Goal: Task Accomplishment & Management: Complete application form

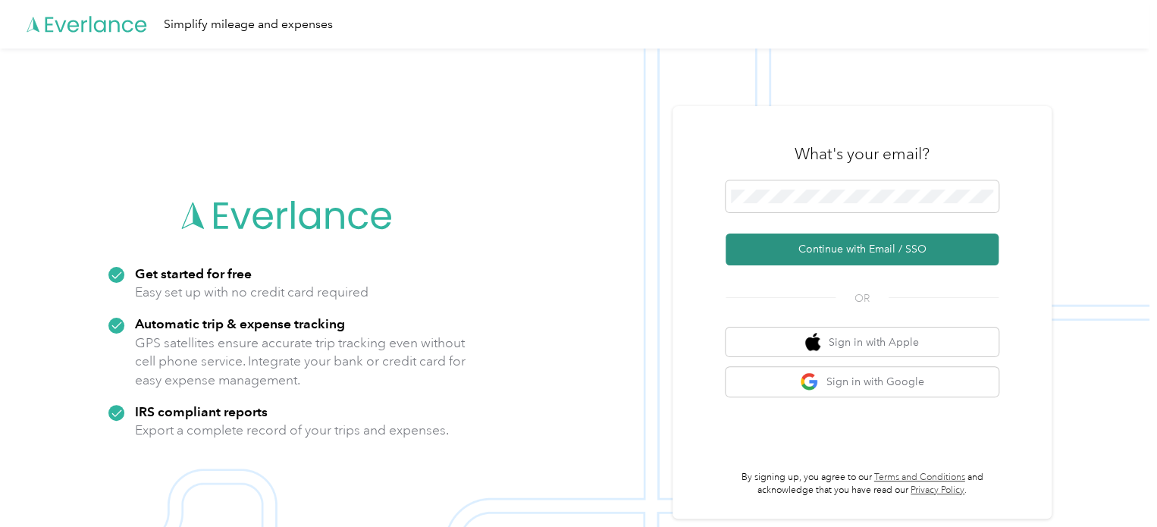
click at [836, 245] on button "Continue with Email / SSO" at bounding box center [862, 250] width 273 height 32
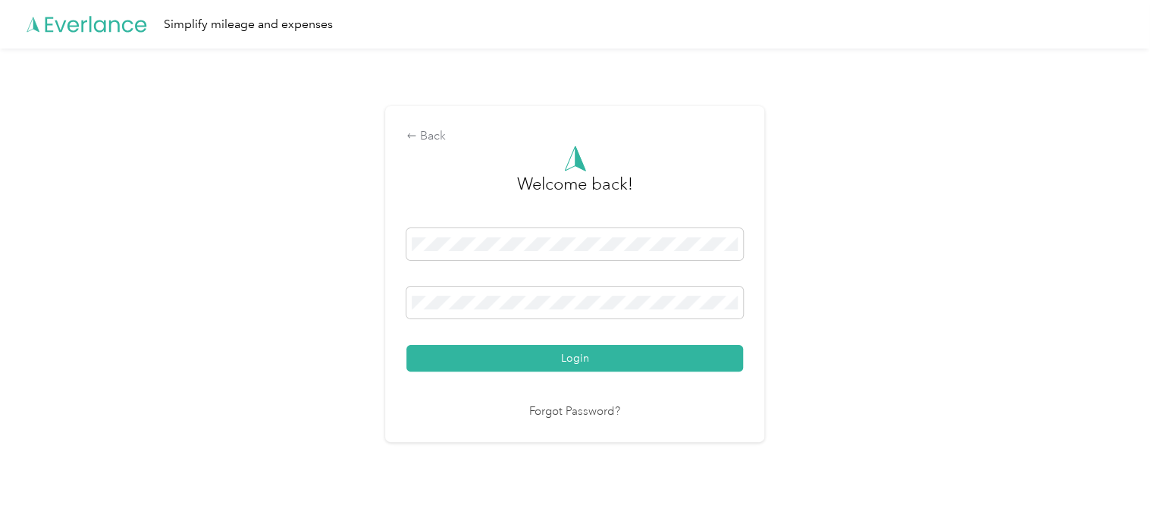
click at [555, 353] on button "Login" at bounding box center [574, 358] width 337 height 27
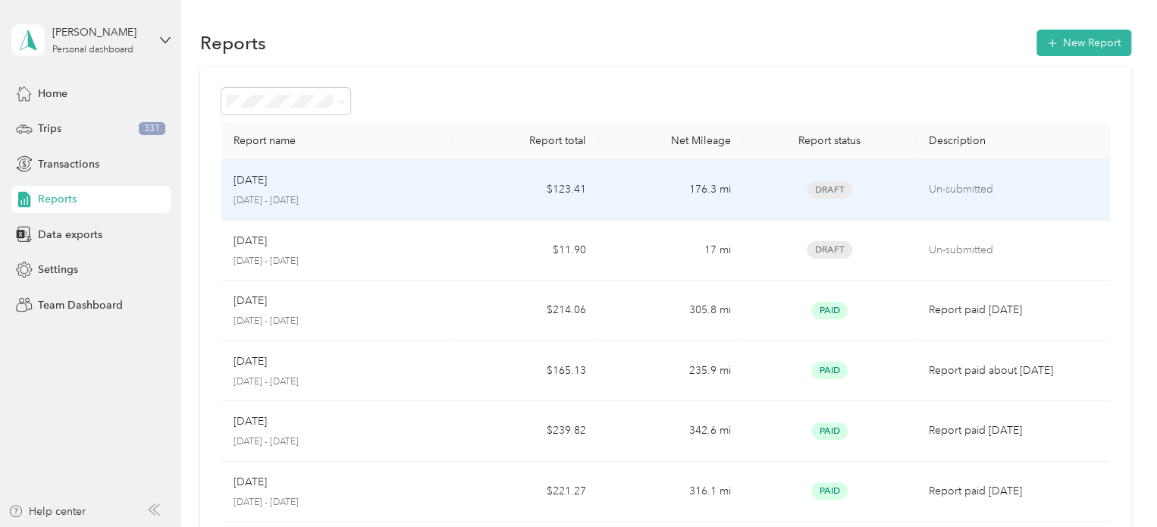
click at [613, 199] on td "176.3 mi" at bounding box center [670, 190] width 145 height 61
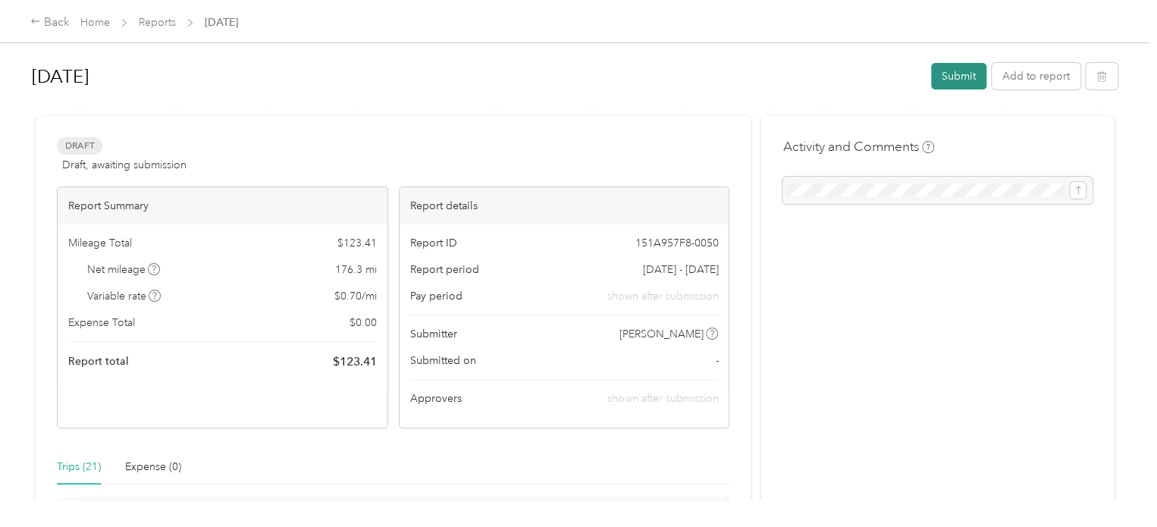
click at [956, 80] on button "Submit" at bounding box center [958, 76] width 55 height 27
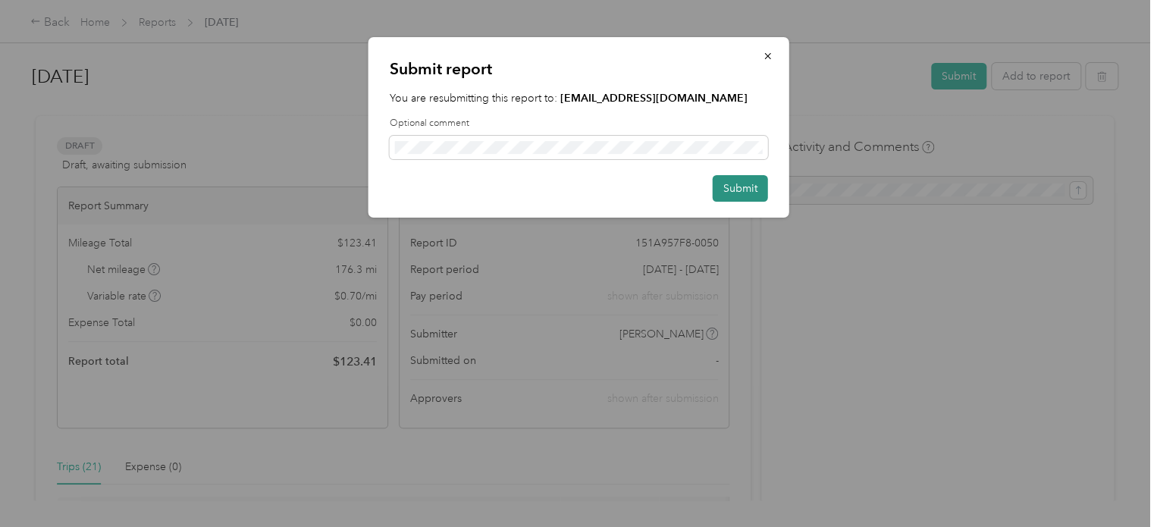
click at [746, 189] on button "Submit" at bounding box center [740, 188] width 55 height 27
